Goal: Information Seeking & Learning: Learn about a topic

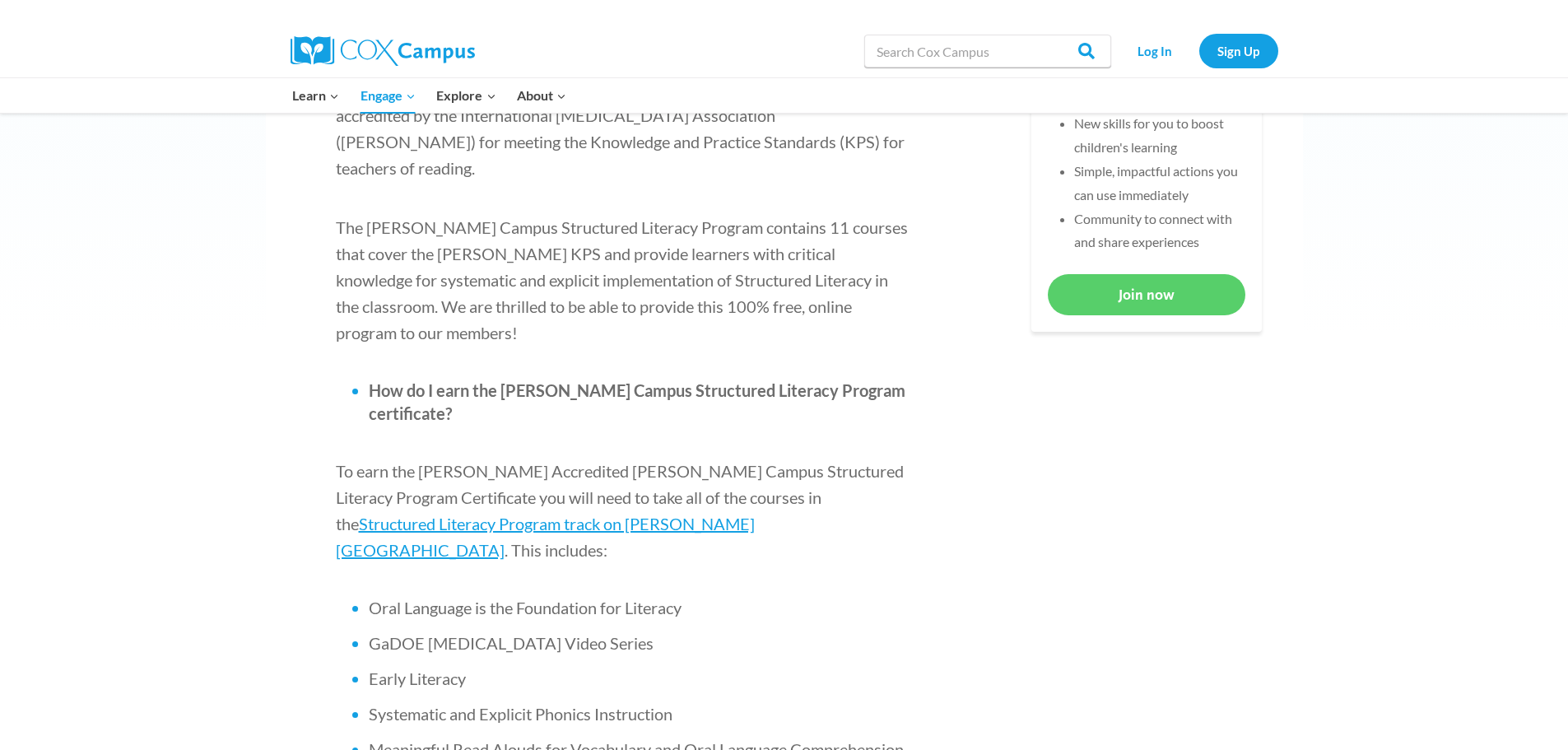
scroll to position [823, 0]
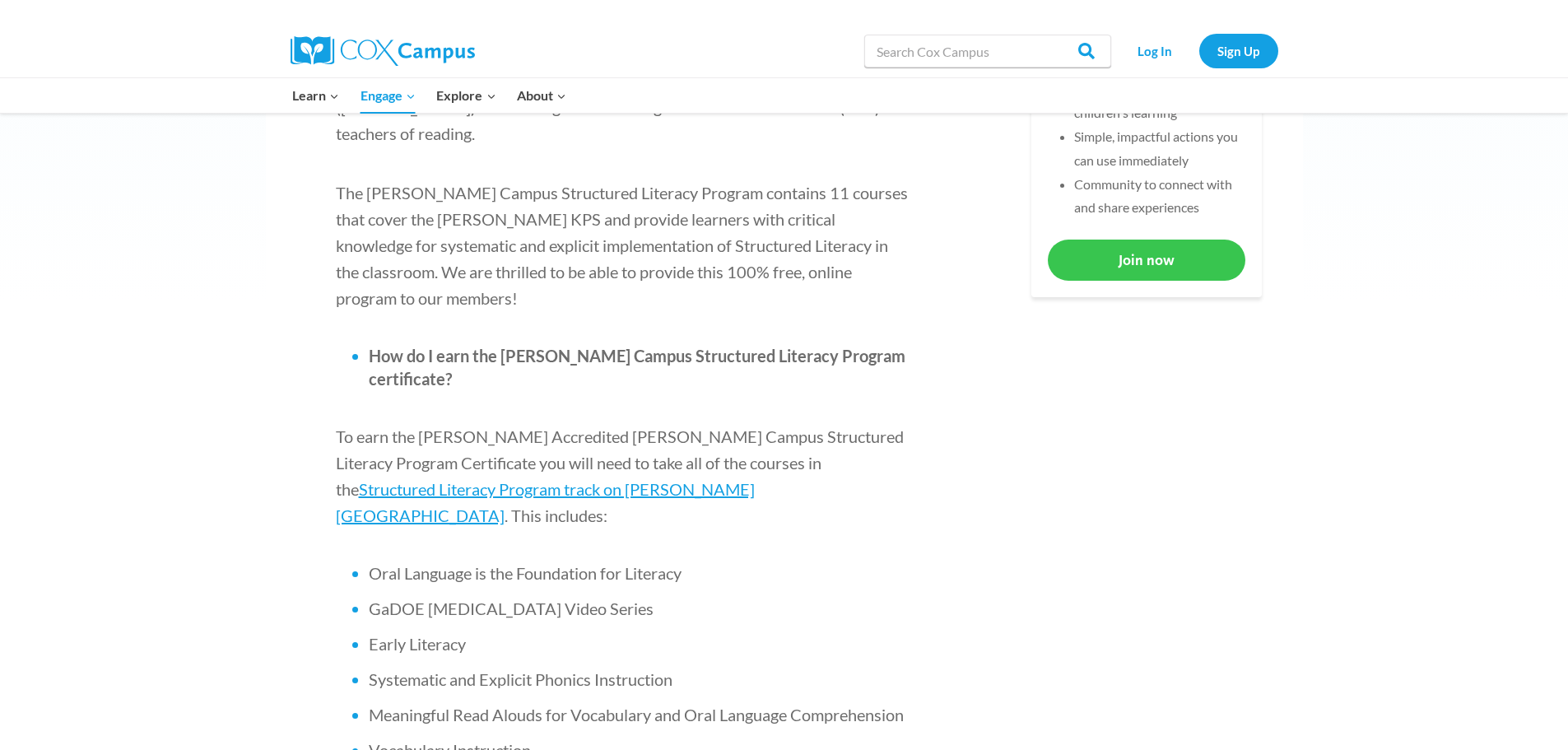
click at [1131, 268] on link "Join now" at bounding box center [1147, 259] width 198 height 40
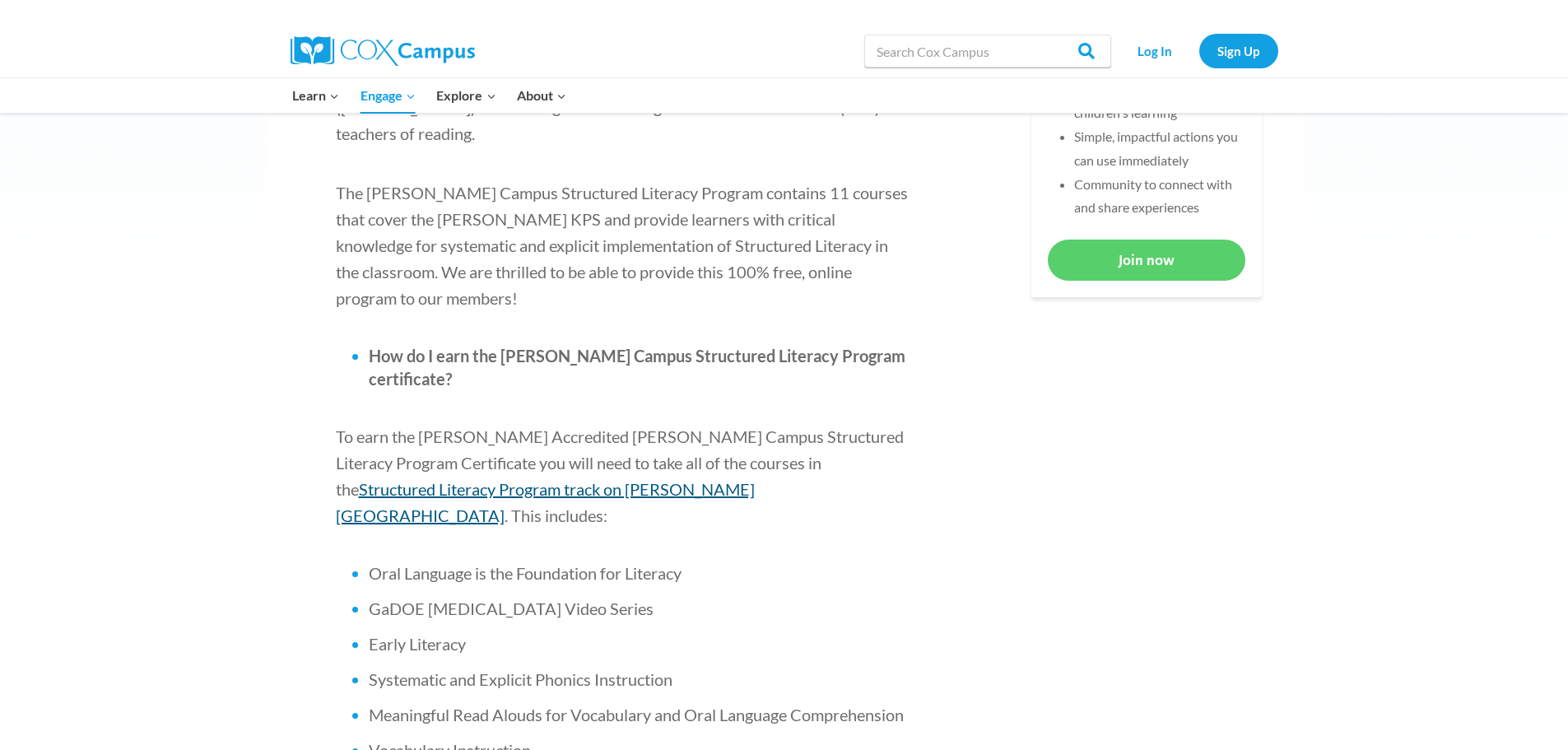
click at [747, 480] on span "Structured Literacy Program track on [PERSON_NAME][GEOGRAPHIC_DATA]" at bounding box center [545, 503] width 419 height 46
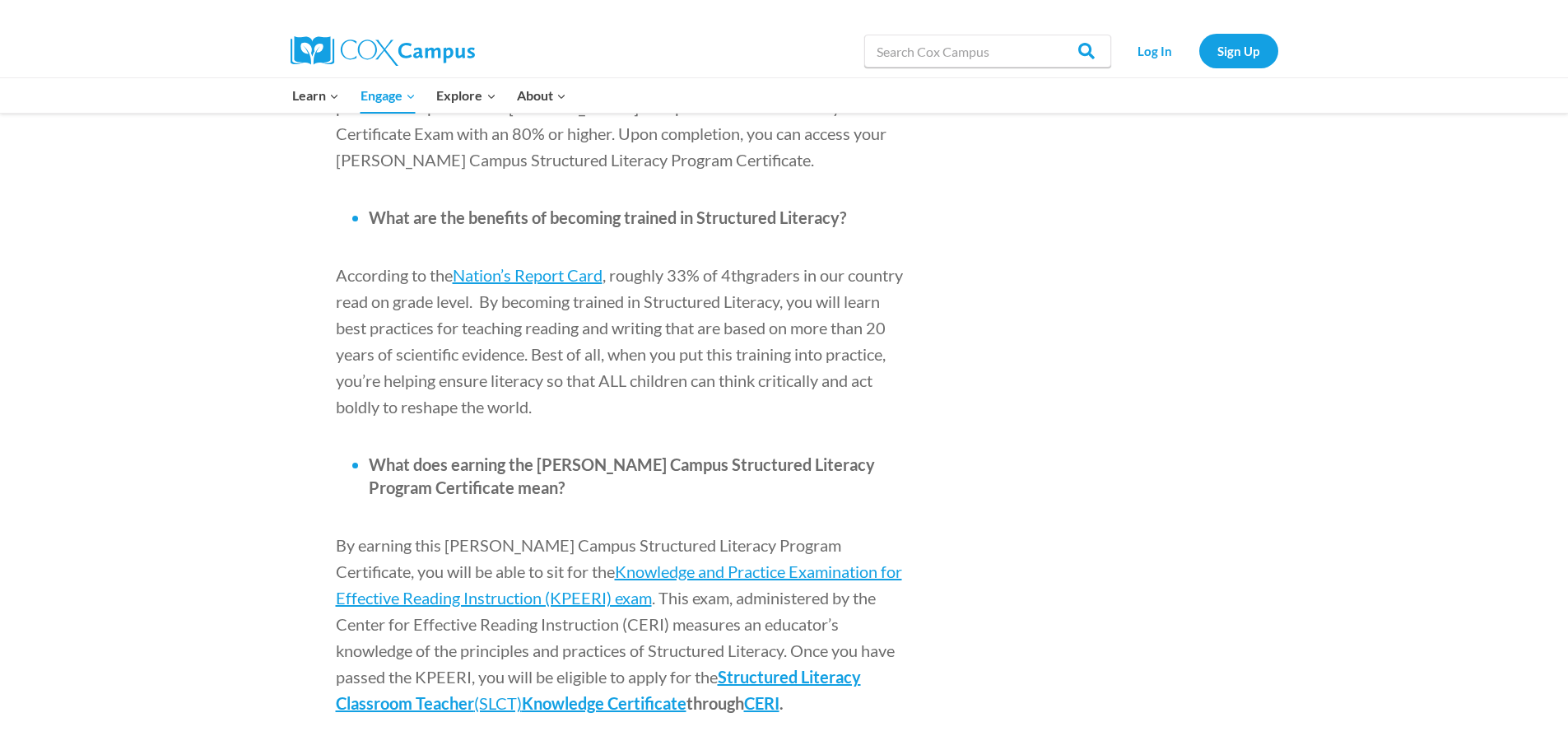
scroll to position [1729, 0]
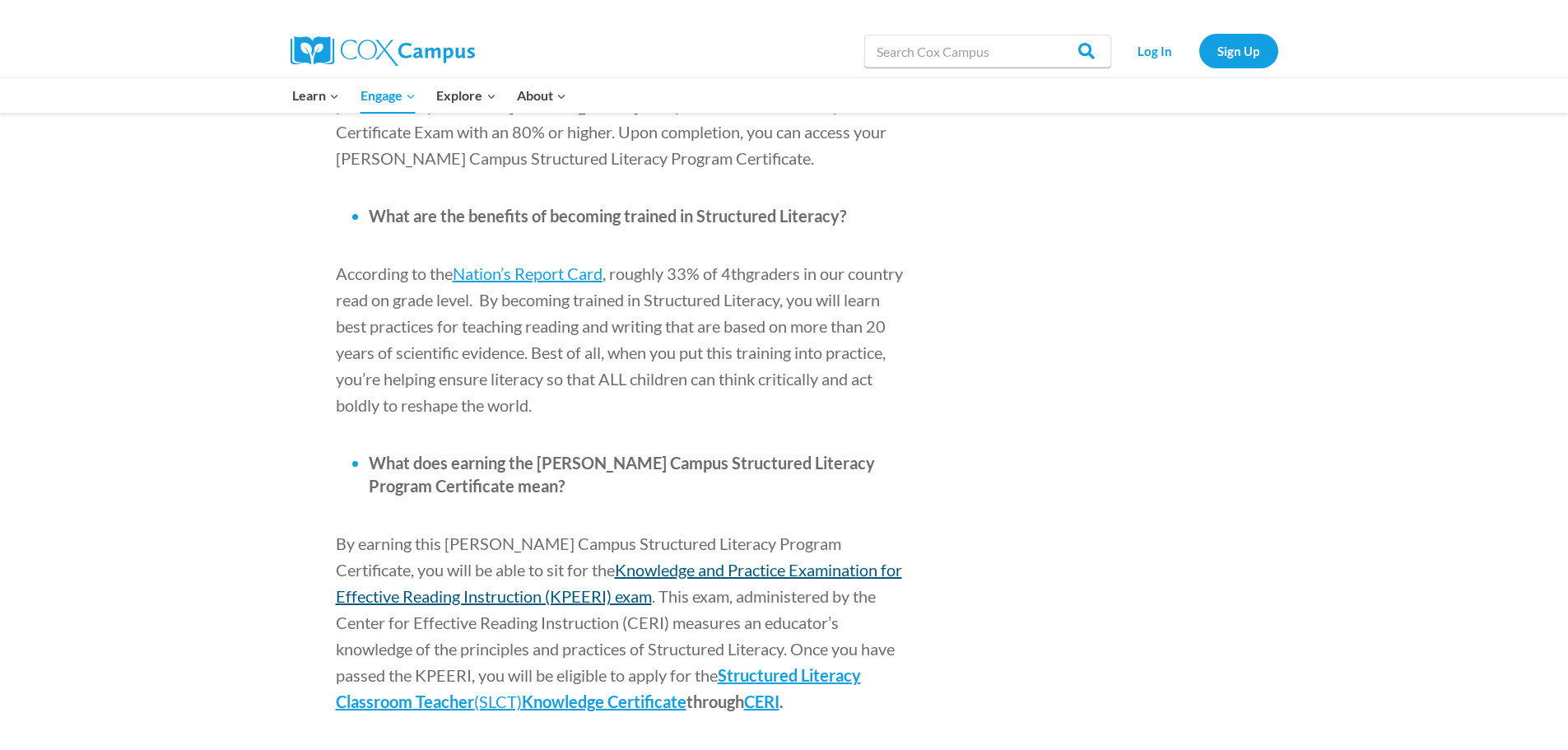
click at [497, 560] on span "Knowledge and Practice Examination for Effective Reading Instruction (KPEERI) e…" at bounding box center [619, 583] width 566 height 46
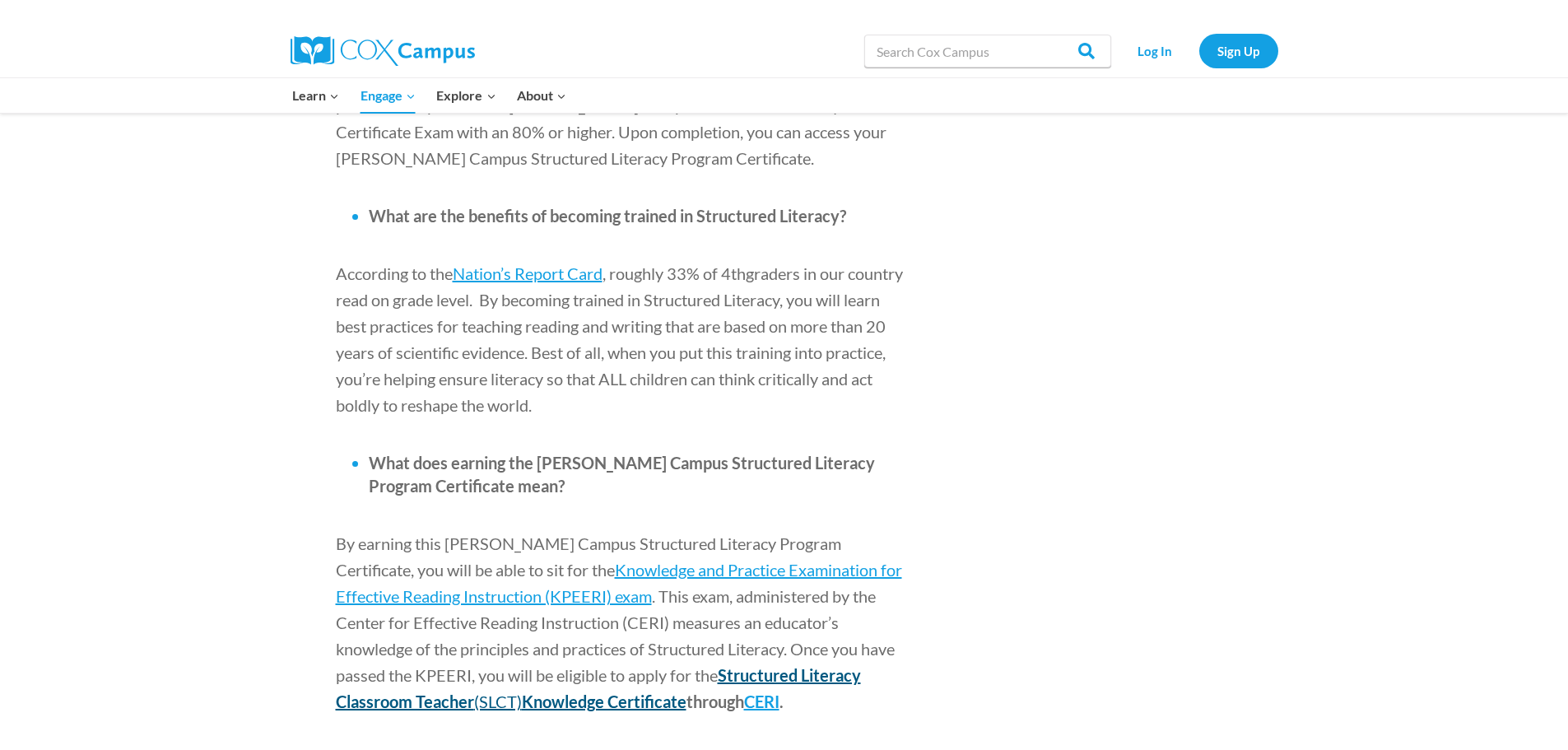
click at [634, 666] on span "Structured Literacy Classroom Teacher" at bounding box center [599, 689] width 526 height 46
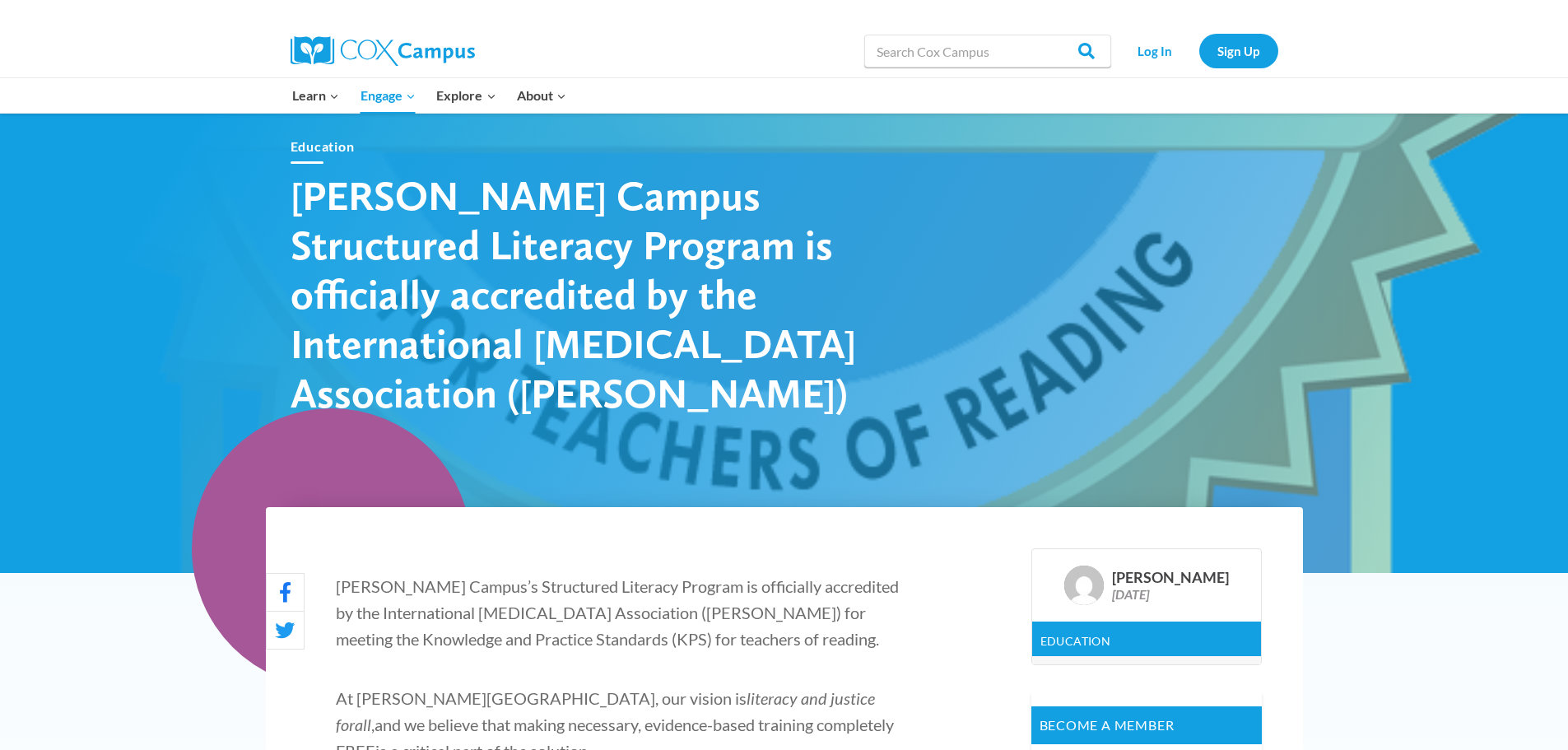
scroll to position [0, 0]
